Goal: Find specific page/section: Find specific page/section

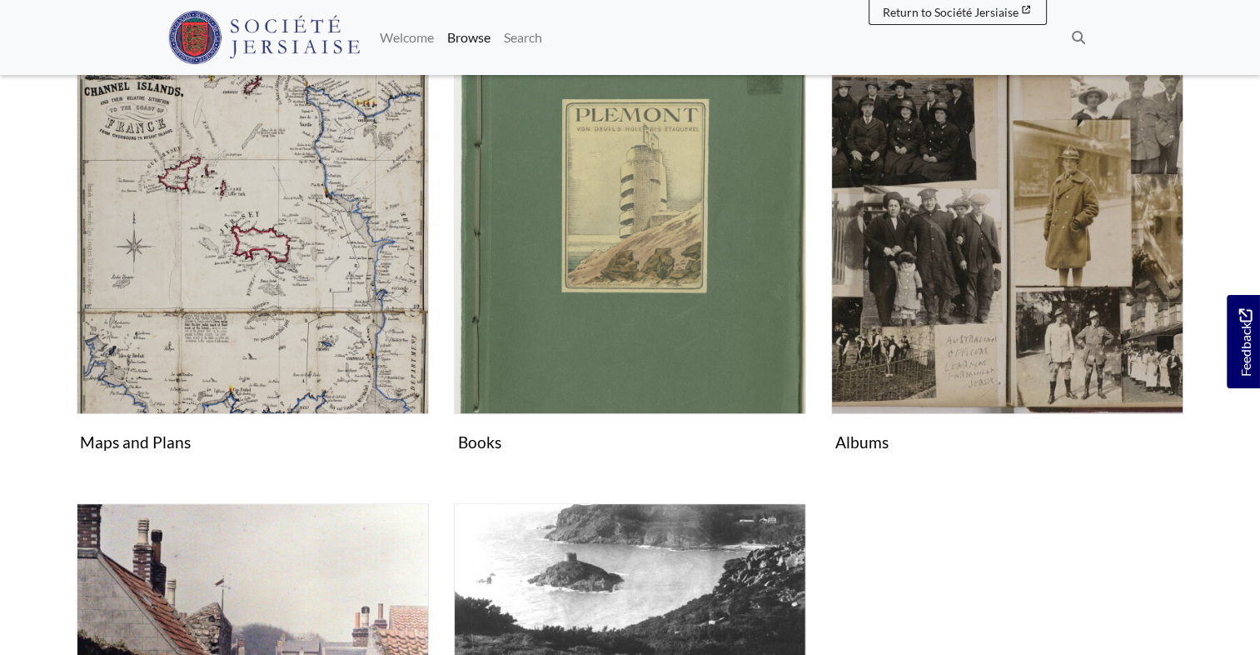
scroll to position [750, 0]
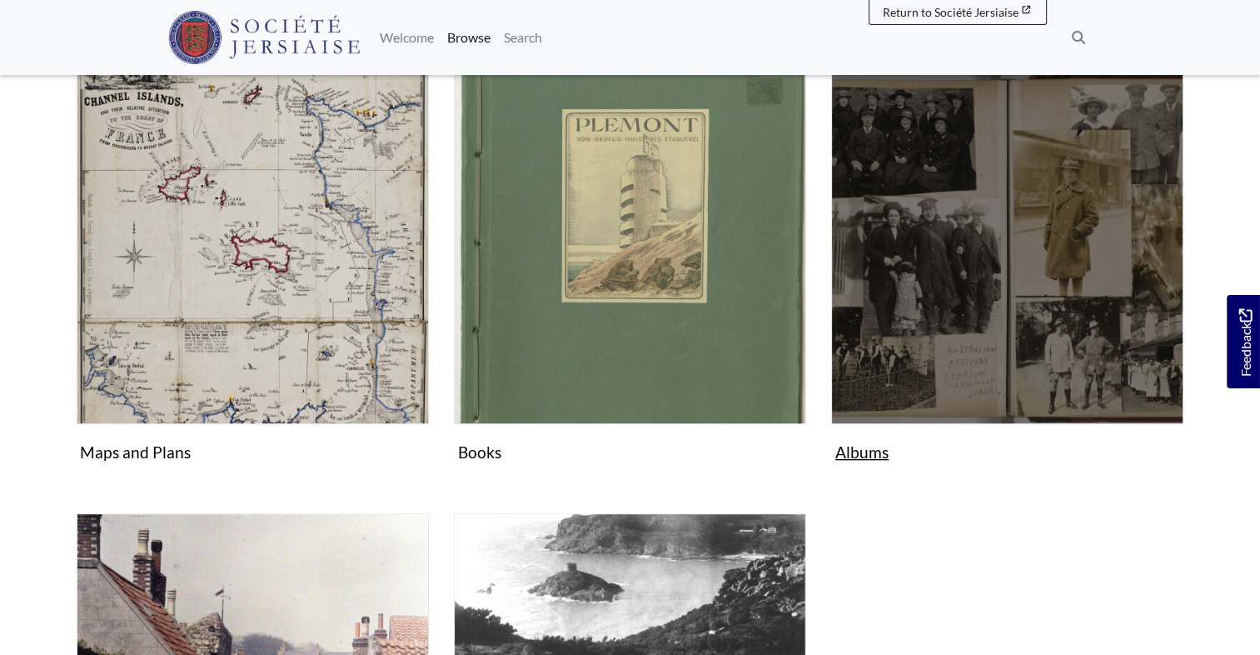
click at [862, 447] on figure "Albums Collection" at bounding box center [1007, 270] width 352 height 397
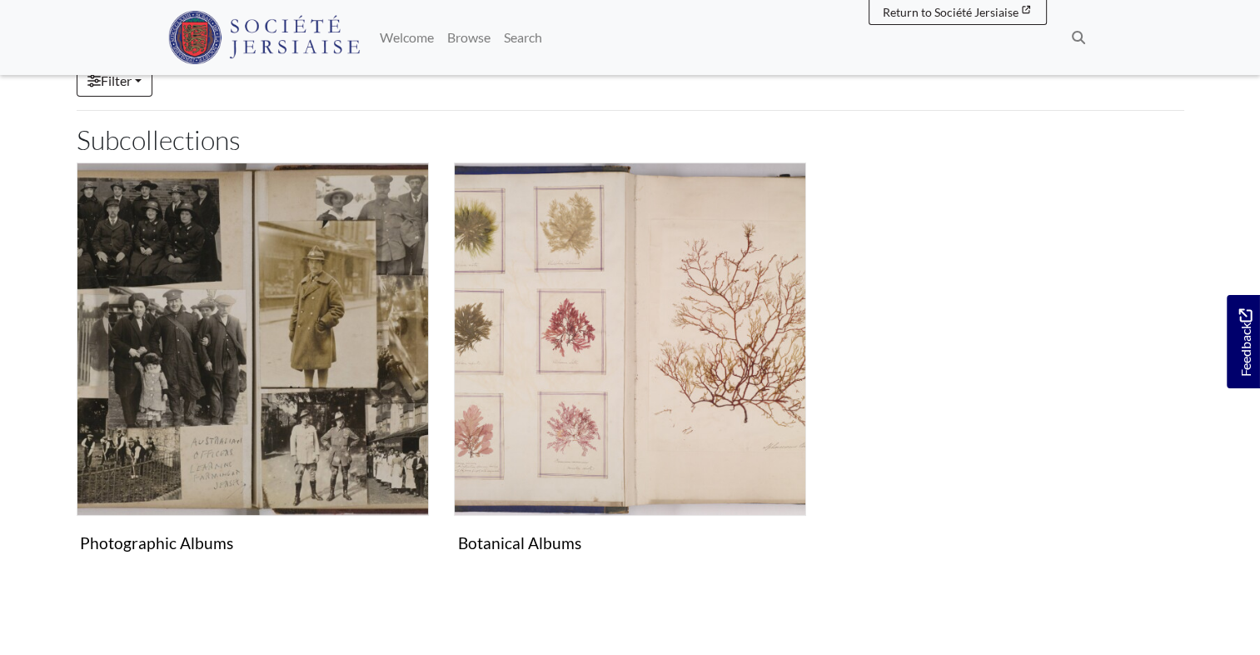
scroll to position [376, 0]
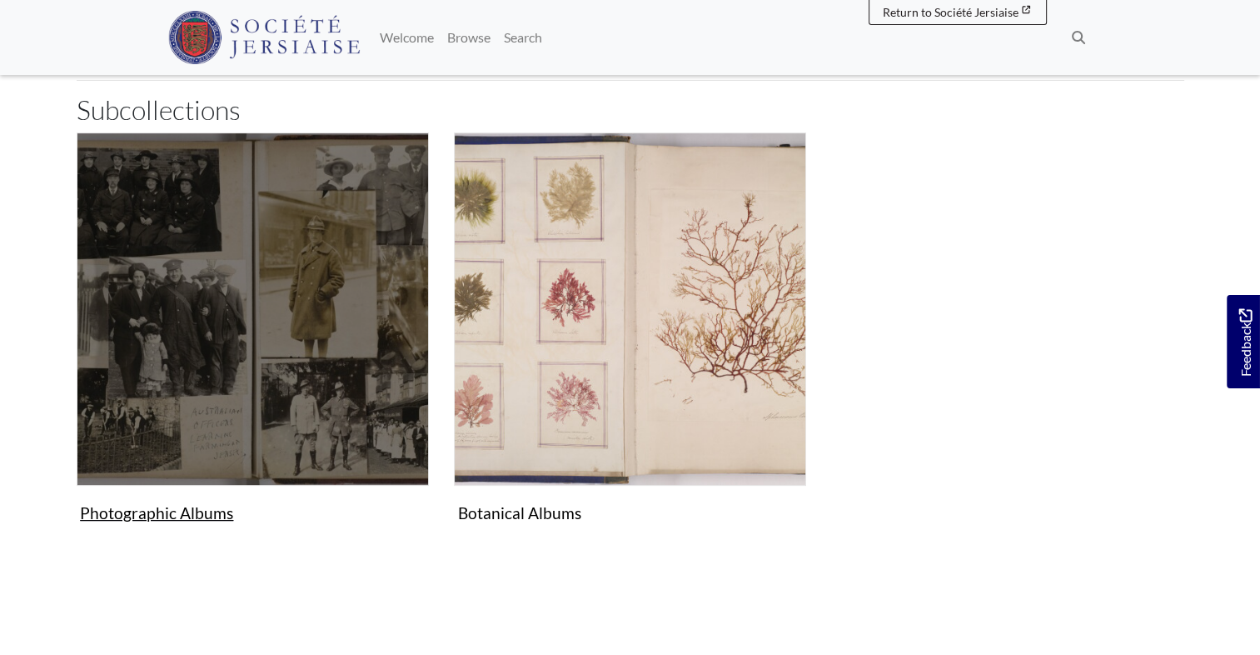
click at [247, 416] on img "Subcollection" at bounding box center [253, 308] width 352 height 352
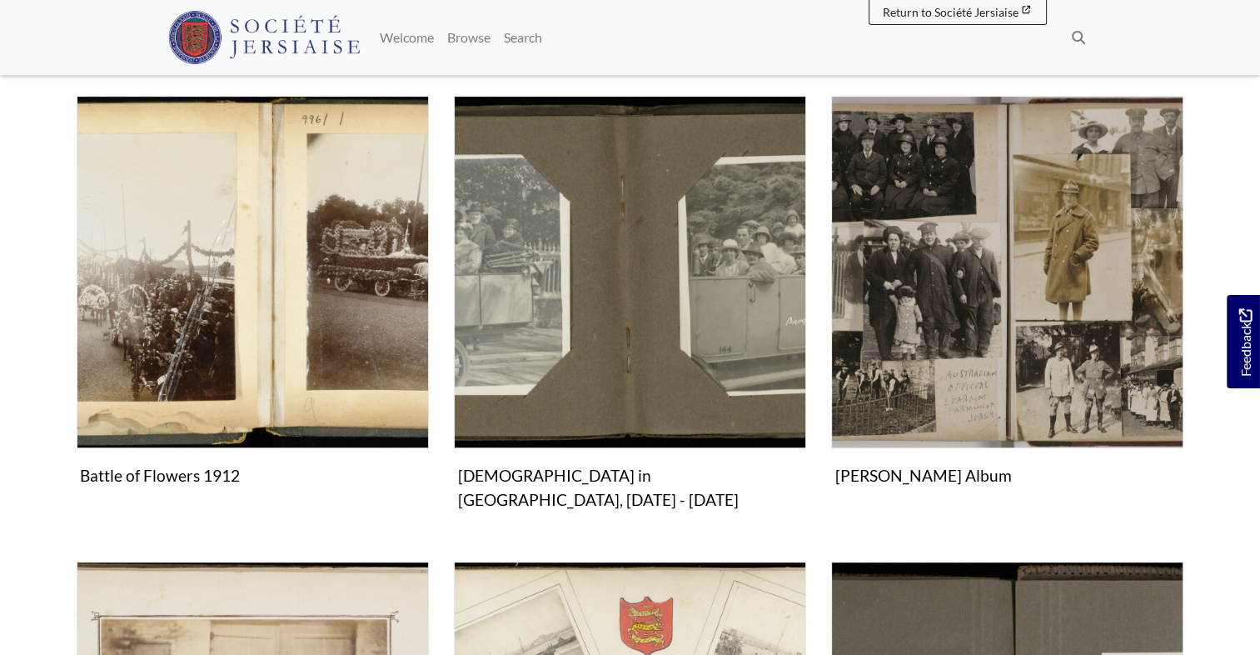
scroll to position [487, 0]
